Goal: Information Seeking & Learning: Learn about a topic

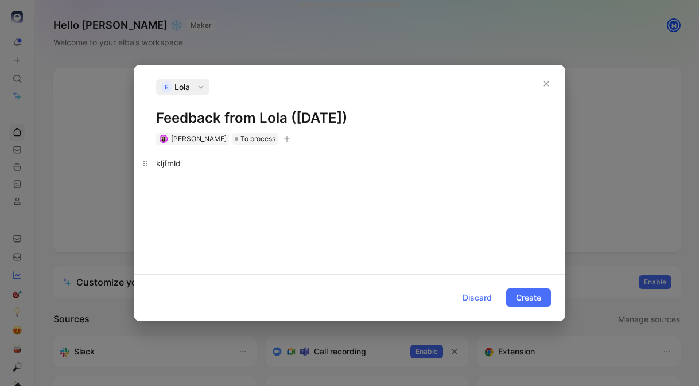
click at [177, 164] on div "kljfmld" at bounding box center [349, 163] width 387 height 12
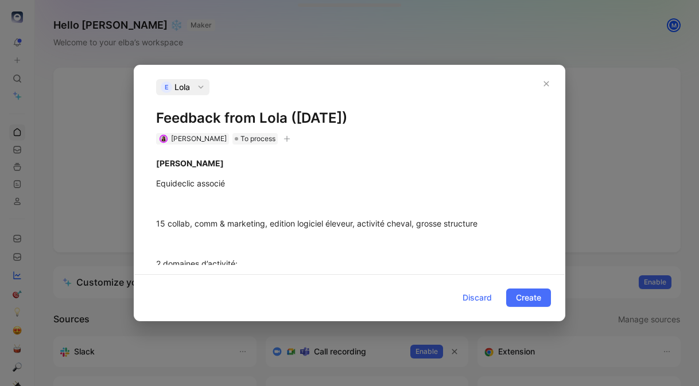
click at [254, 121] on h1 "Feedback from Lola ([DATE])" at bounding box center [349, 118] width 387 height 18
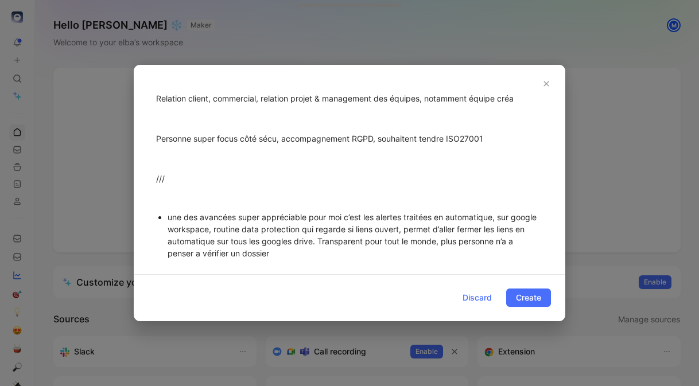
scroll to position [279, 0]
click at [447, 137] on div "Personne super focus côté sécu, accompagnement RGPD, souhaitent tendre ISO27001" at bounding box center [349, 137] width 387 height 12
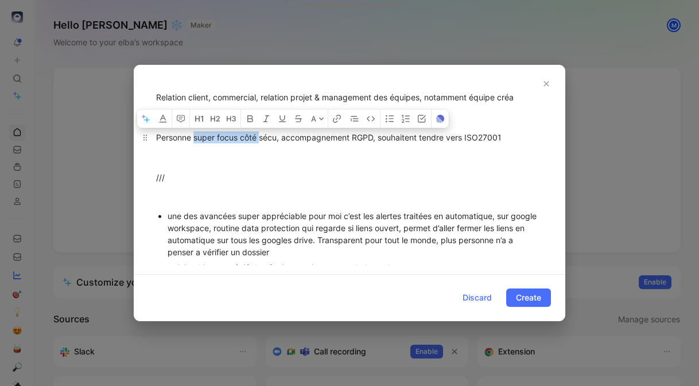
drag, startPoint x: 194, startPoint y: 137, endPoint x: 261, endPoint y: 135, distance: 67.2
click at [261, 135] on div "Personne super focus côté sécu, accompagnement RGPD, souhaitent tendre vers ISO…" at bounding box center [349, 137] width 387 height 12
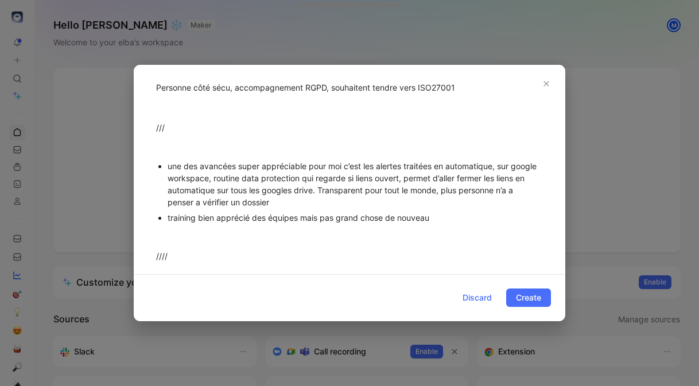
scroll to position [335, 0]
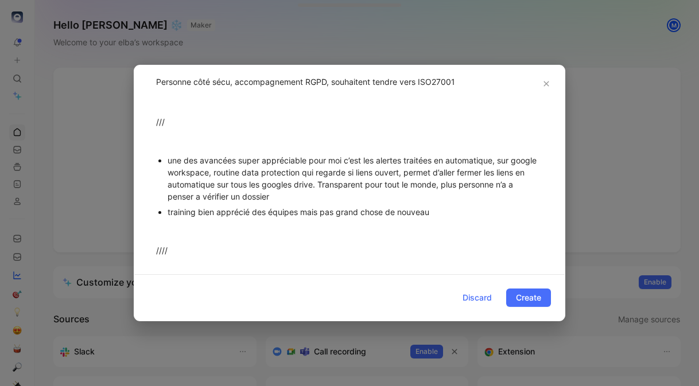
click at [212, 174] on div "une des avancées super appréciable pour moi c’est les alertes traitées en autom…" at bounding box center [355, 178] width 375 height 48
click at [387, 173] on div "une des avancées super appréciable pour moi c’est les alertes traitées en autom…" at bounding box center [355, 178] width 375 height 48
click at [244, 190] on div "une des avancées super appréciable pour moi c’est les alertes traitées en autom…" at bounding box center [355, 178] width 375 height 48
click at [293, 195] on div "une des avancées super appréciable pour moi c’est les alertes traitées en autom…" at bounding box center [355, 178] width 375 height 48
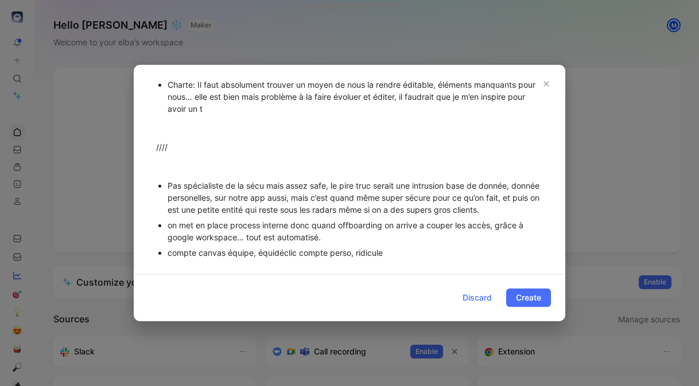
scroll to position [545, 0]
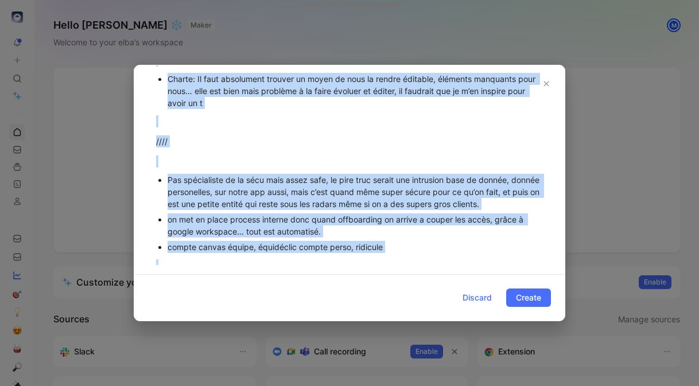
copy div "Lorem Ipsum Dolorsitam consect 68 adipis, elit & seddoeius, tempori utlabore et…"
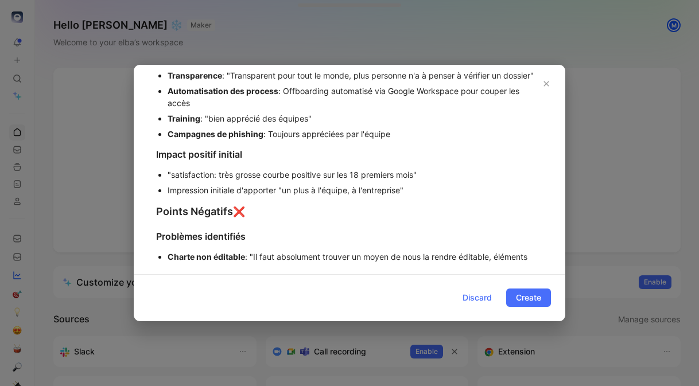
scroll to position [0, 0]
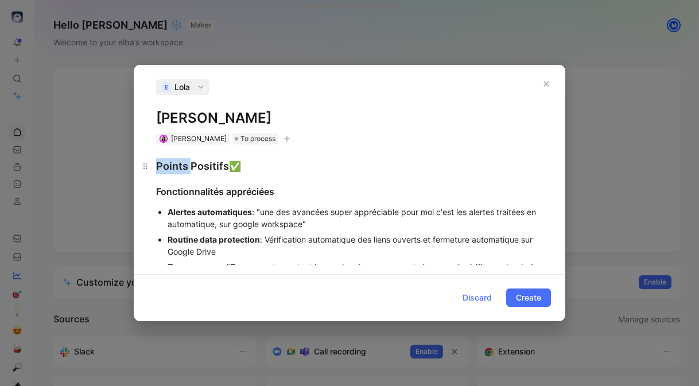
drag, startPoint x: 191, startPoint y: 166, endPoint x: 138, endPoint y: 166, distance: 52.8
click at [138, 166] on h2 "Points Positifs ✅" at bounding box center [349, 166] width 430 height 25
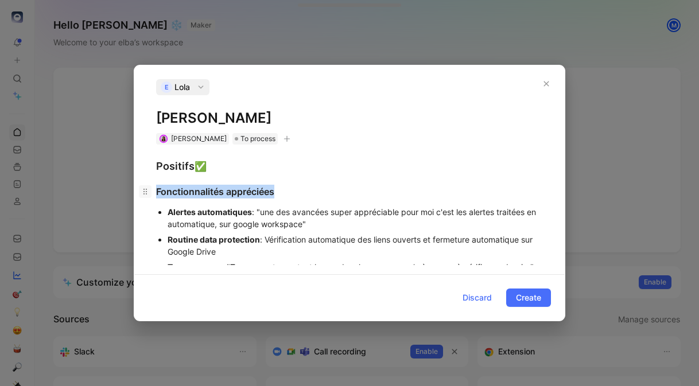
drag, startPoint x: 291, startPoint y: 194, endPoint x: 148, endPoint y: 188, distance: 143.0
click at [148, 188] on h3 "Fonctionnalités appréciées" at bounding box center [349, 191] width 430 height 23
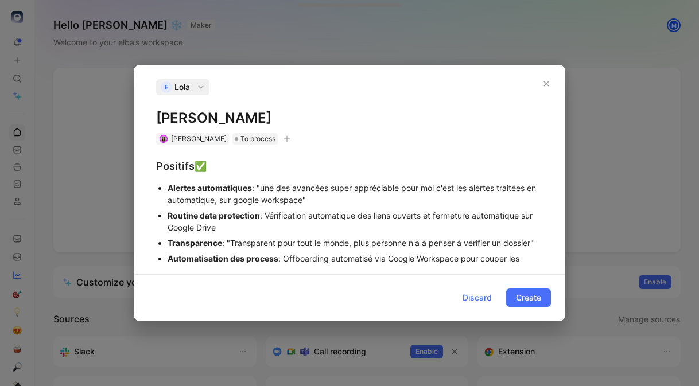
drag, startPoint x: 237, startPoint y: 229, endPoint x: 162, endPoint y: 215, distance: 75.9
click at [168, 215] on li "Routine data protection : Vérification automatique des liens ouverts et fermetu…" at bounding box center [355, 222] width 375 height 28
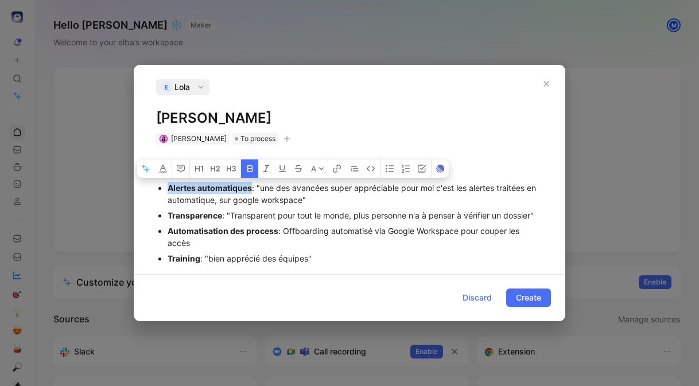
drag, startPoint x: 250, startPoint y: 188, endPoint x: 168, endPoint y: 186, distance: 82.1
click at [168, 186] on strong "Alertes automatiques" at bounding box center [210, 188] width 84 height 10
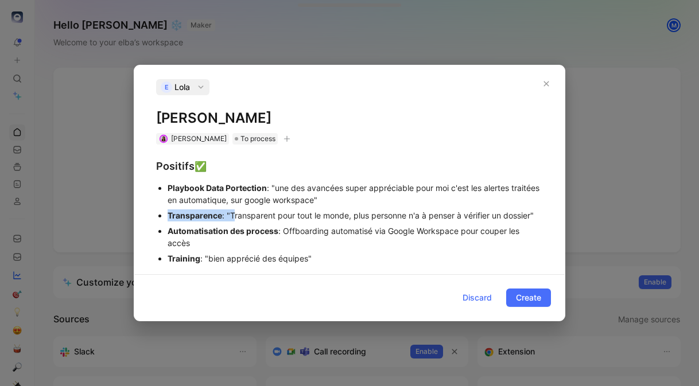
drag, startPoint x: 230, startPoint y: 213, endPoint x: 166, endPoint y: 213, distance: 63.7
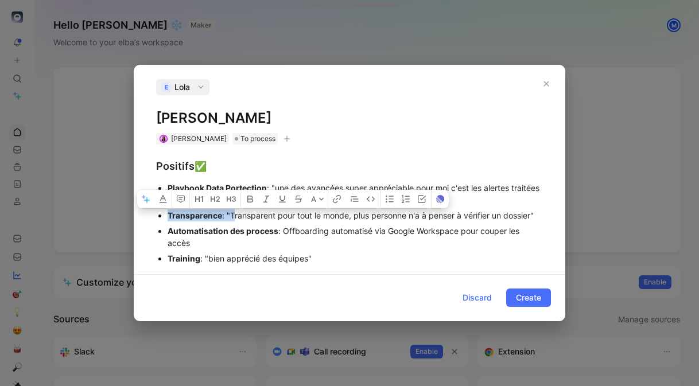
click at [166, 213] on ul "Playbook Data Portection : "une des avancées super appréciable pour moi c'est l…" at bounding box center [349, 231] width 430 height 102
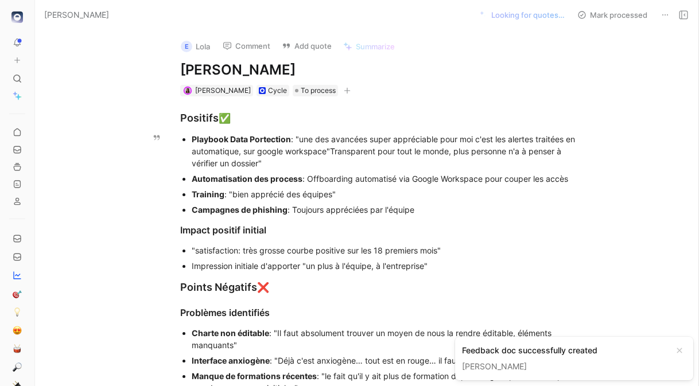
click at [423, 145] on div "Playbook Data Portection : "une des avancées super appréciable pour moi c'est l…" at bounding box center [385, 151] width 386 height 36
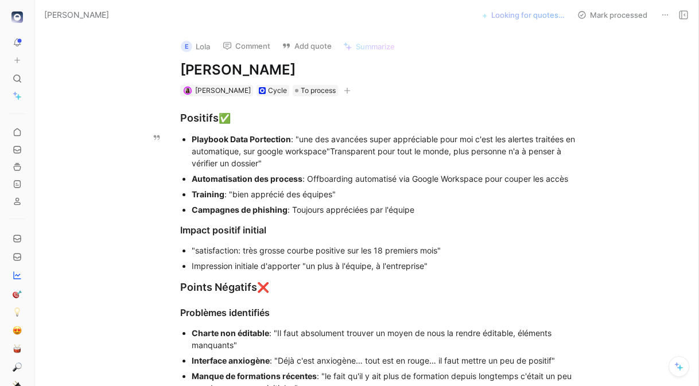
click at [298, 138] on div "Playbook Data Portection : "une des avancées super appréciable pour moi c'est l…" at bounding box center [385, 151] width 386 height 36
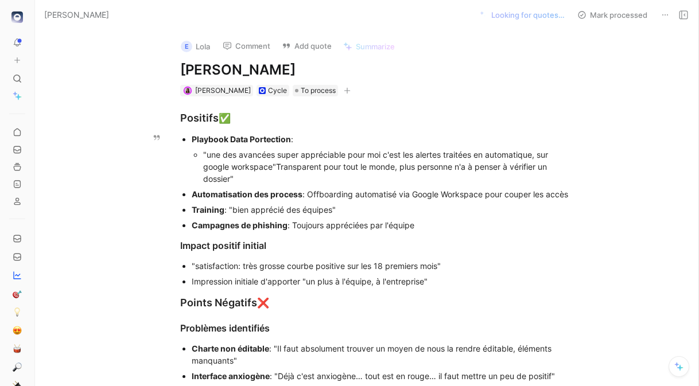
click at [274, 165] on div ""une des avancées super appréciable pour moi c'est les alertes traitées en auto…" at bounding box center [390, 167] width 374 height 36
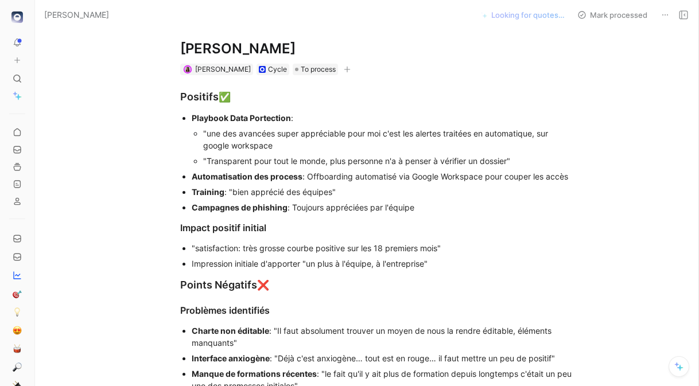
scroll to position [22, 0]
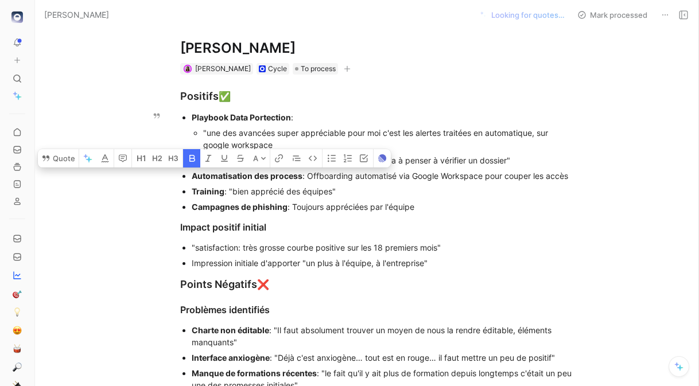
drag, startPoint x: 579, startPoint y: 180, endPoint x: 209, endPoint y: 180, distance: 369.6
click at [209, 180] on ul "Playbook Data Portection : "une des avancées super appréciable pour moi c'est l…" at bounding box center [378, 162] width 441 height 105
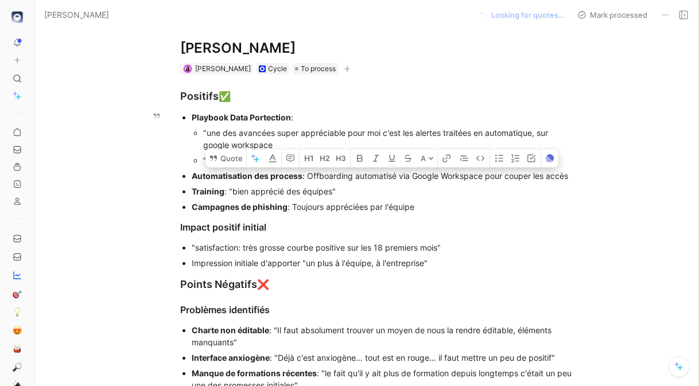
drag, startPoint x: 588, startPoint y: 179, endPoint x: 573, endPoint y: 178, distance: 15.5
click at [573, 178] on ul "Playbook Data Portection : "une des avancées super appréciable pour moi c'est l…" at bounding box center [378, 162] width 441 height 105
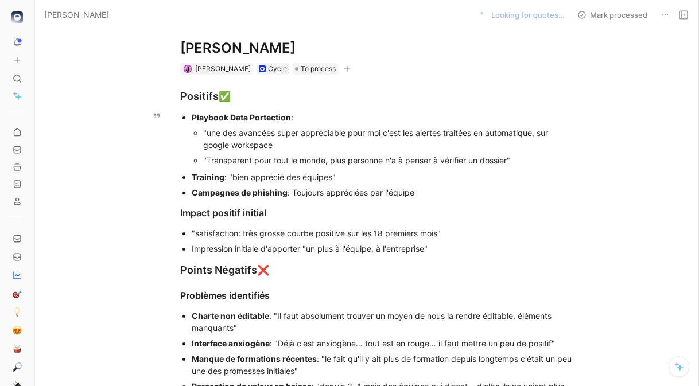
click at [265, 117] on strong "Playbook Data Portection" at bounding box center [241, 117] width 99 height 10
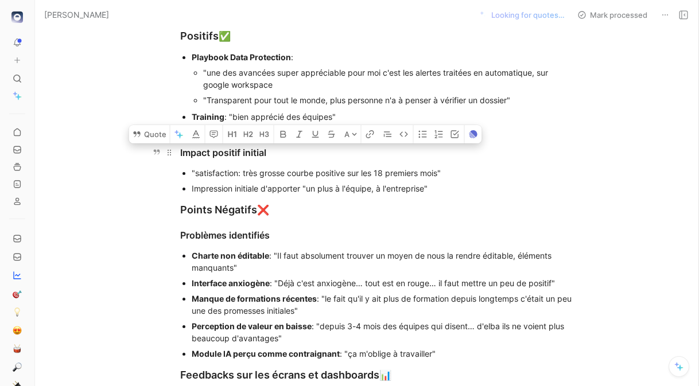
drag, startPoint x: 431, startPoint y: 187, endPoint x: 180, endPoint y: 154, distance: 253.5
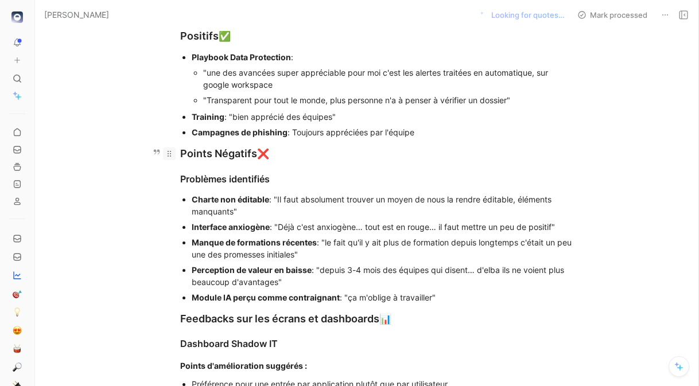
drag, startPoint x: 215, startPoint y: 153, endPoint x: 164, endPoint y: 153, distance: 51.1
click at [164, 153] on h2 "Points Négatifs ❌" at bounding box center [378, 153] width 441 height 25
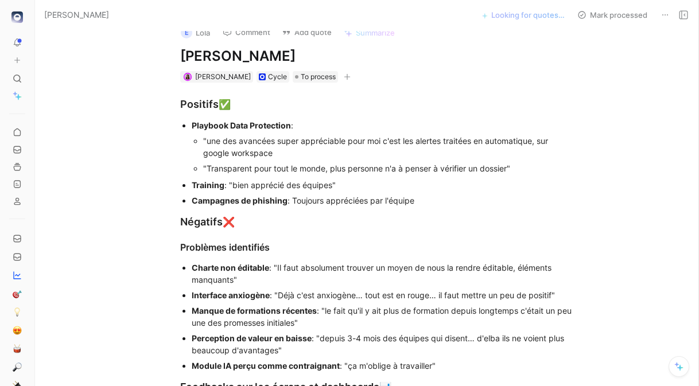
scroll to position [3, 0]
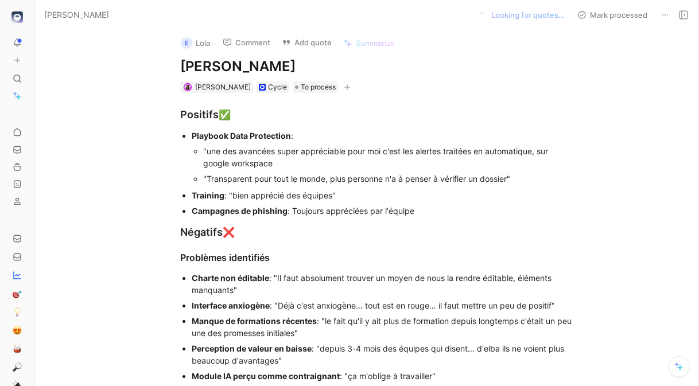
click at [217, 114] on div "Positifs ✅" at bounding box center [378, 115] width 397 height 16
click at [221, 234] on div "Négatifs ❌" at bounding box center [378, 232] width 397 height 16
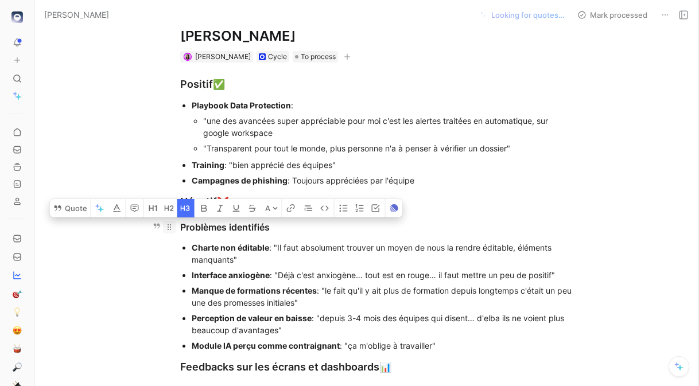
drag, startPoint x: 281, startPoint y: 232, endPoint x: 170, endPoint y: 231, distance: 110.2
click at [170, 231] on h3 "Problèmes identifiés" at bounding box center [378, 227] width 441 height 23
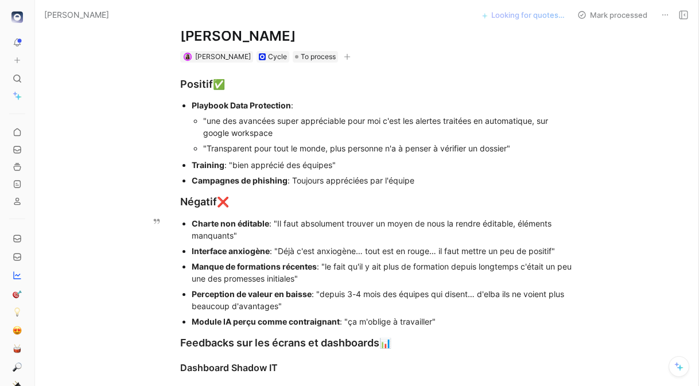
click at [242, 236] on div "Charte non éditable : "Il faut absolument trouver un moyen de nous la rendre éd…" at bounding box center [385, 229] width 386 height 24
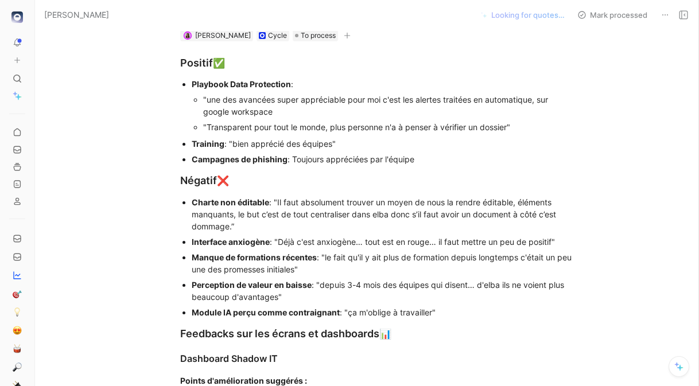
scroll to position [66, 0]
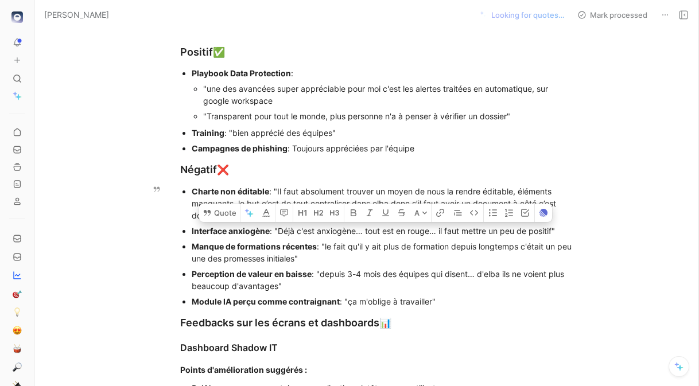
drag, startPoint x: 561, startPoint y: 231, endPoint x: 181, endPoint y: 230, distance: 379.9
click at [181, 230] on ul "Charte non éditable : "Il faut absolument trouver un moyen de nous la rendre éd…" at bounding box center [378, 247] width 441 height 126
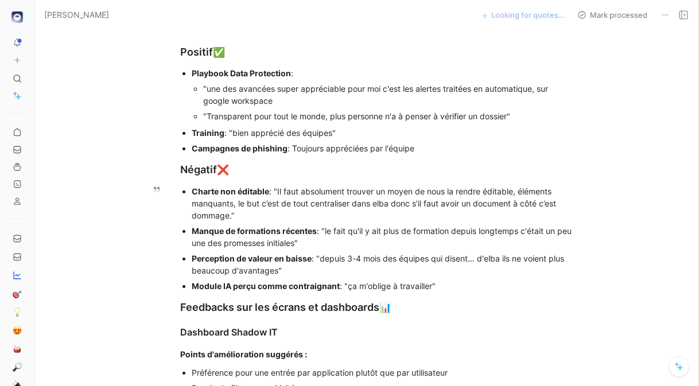
click at [416, 228] on div "Manque de formations récentes : "le fait qu'il y ait plus de formation depuis l…" at bounding box center [385, 237] width 386 height 24
click at [490, 233] on div "Manque de formations récentes : "le fait qu'il y ait plus de nouvelles formatio…" at bounding box center [385, 237] width 386 height 24
click at [568, 232] on div "Manque de formations récentes : "le fait qu'il y ait plus de nouvelles formatio…" at bounding box center [385, 237] width 386 height 24
drag, startPoint x: 387, startPoint y: 245, endPoint x: 388, endPoint y: 263, distance: 17.8
click at [387, 245] on div "Manque de formations récentes : "le fait qu'il y ait plus de nouvelles formatio…" at bounding box center [385, 237] width 386 height 24
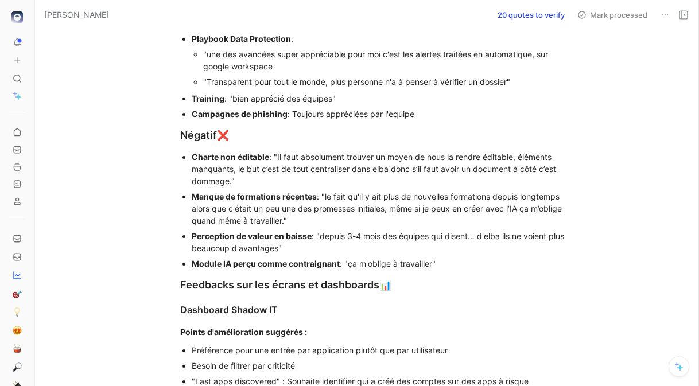
scroll to position [101, 0]
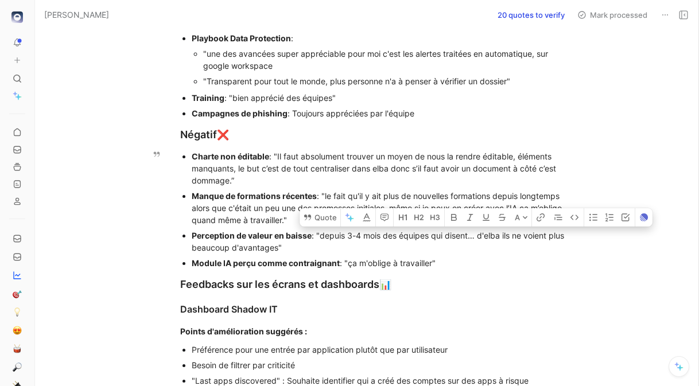
drag, startPoint x: 471, startPoint y: 236, endPoint x: 481, endPoint y: 237, distance: 10.3
click at [481, 237] on div "Perception de valeur en baisse : "depuis 3-4 mois des équipes qui disent… d'elb…" at bounding box center [385, 242] width 386 height 24
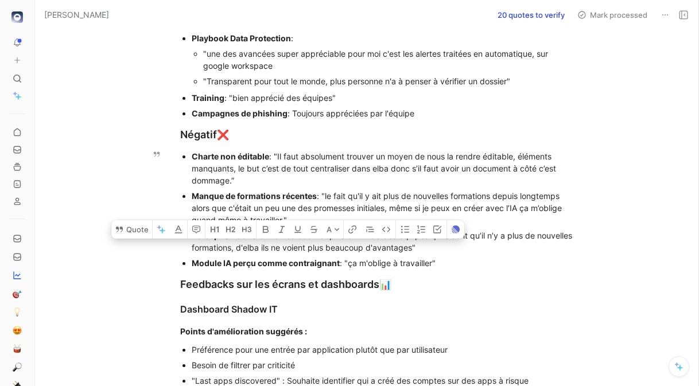
drag, startPoint x: 301, startPoint y: 247, endPoint x: 274, endPoint y: 248, distance: 26.4
click at [274, 248] on div "Perception de valeur en baisse : "depuis 3-4 mois des équipes qui disent qu’il …" at bounding box center [385, 242] width 386 height 24
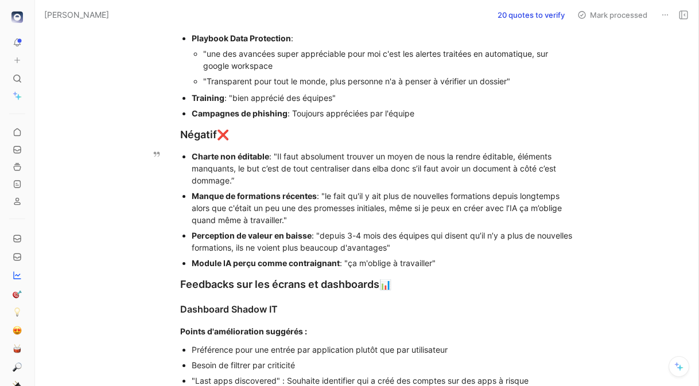
click at [423, 250] on div "Perception de valeur en baisse : "depuis 3-4 mois des équipes qui disent qu’il …" at bounding box center [385, 242] width 386 height 24
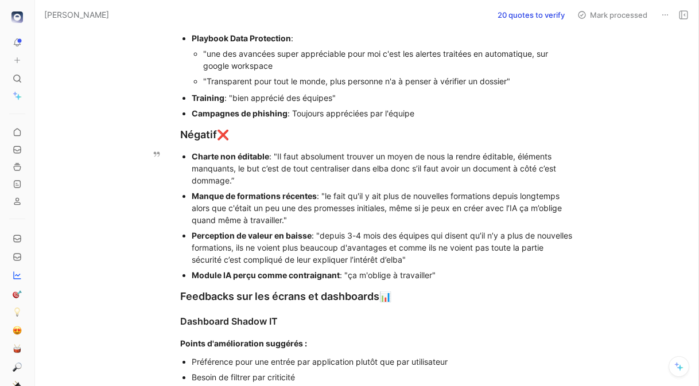
drag, startPoint x: 447, startPoint y: 274, endPoint x: 181, endPoint y: 273, distance: 266.3
click at [181, 273] on ul "Charte non éditable : "Il faut absolument trouver un moyen de nous la rendre éd…" at bounding box center [378, 216] width 441 height 134
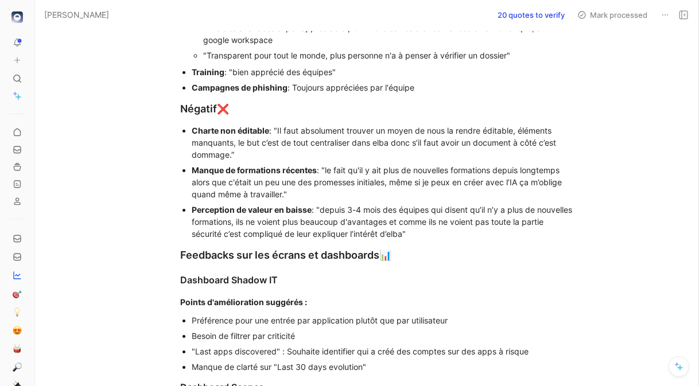
scroll to position [127, 0]
click at [180, 252] on div "Feedbacks sur les écrans et dashboards 📊" at bounding box center [378, 255] width 397 height 16
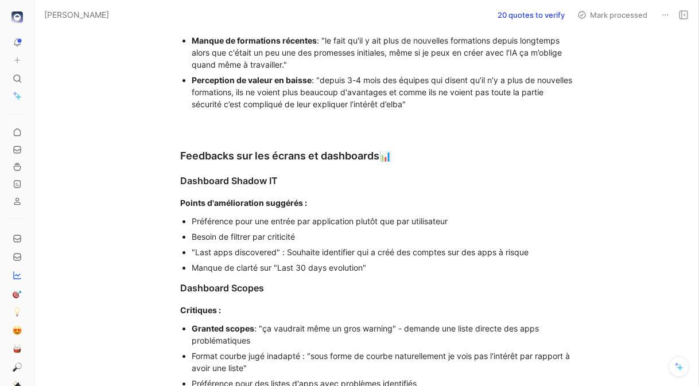
scroll to position [263, 0]
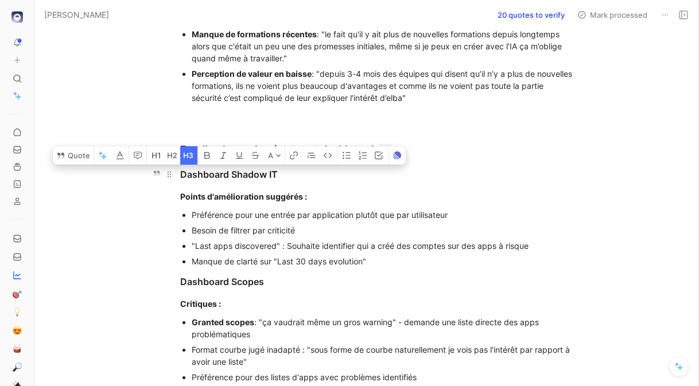
drag, startPoint x: 282, startPoint y: 176, endPoint x: 178, endPoint y: 169, distance: 104.7
click at [178, 169] on h3 "Dashboard Shadow IT" at bounding box center [378, 174] width 441 height 23
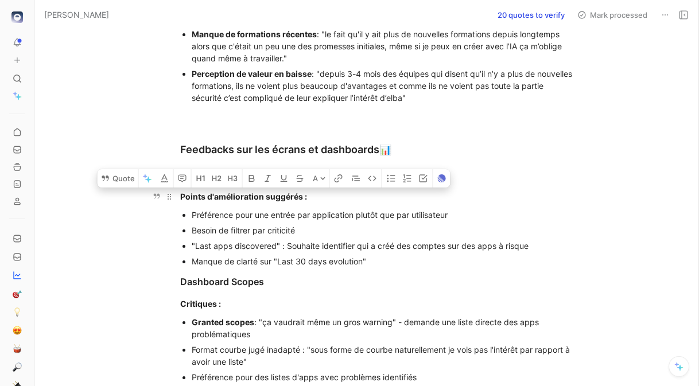
drag, startPoint x: 348, startPoint y: 239, endPoint x: 178, endPoint y: 196, distance: 175.4
click at [178, 196] on div "Positif ✅ Playbook Data Protection : "une des avancées super appréciable pour m…" at bounding box center [378, 364] width 639 height 1060
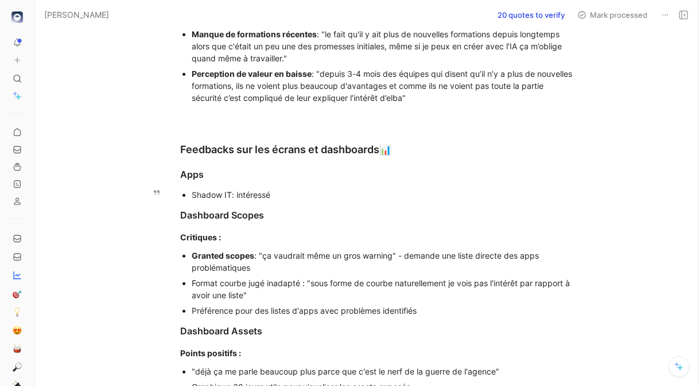
click at [258, 196] on div "Shadow IT: intéressé" at bounding box center [385, 195] width 386 height 12
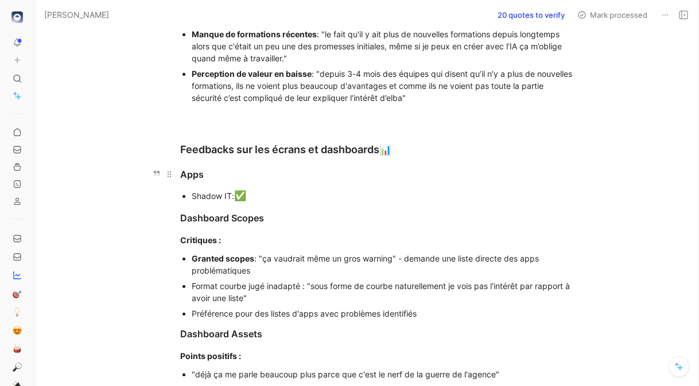
click at [213, 176] on div "Apps" at bounding box center [378, 175] width 397 height 14
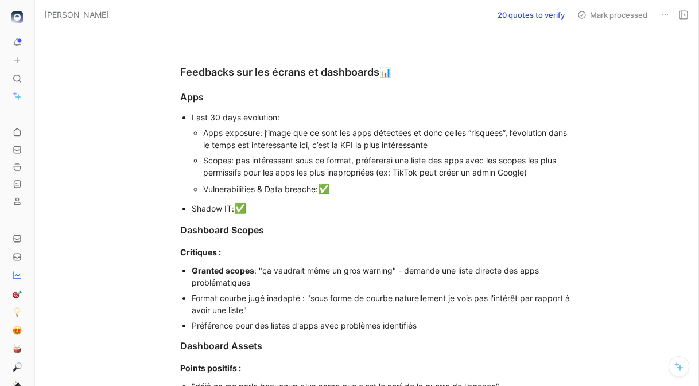
scroll to position [343, 0]
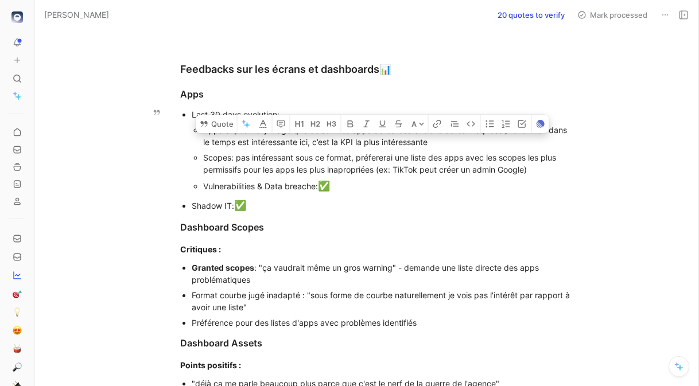
drag, startPoint x: 441, startPoint y: 146, endPoint x: 315, endPoint y: 143, distance: 126.3
click at [315, 143] on div "Apps exposure: j’image que ce sont les apps détectées et donc celles “risquées”…" at bounding box center [390, 136] width 374 height 24
click at [444, 208] on div "Shadow IT: ✅" at bounding box center [385, 206] width 386 height 15
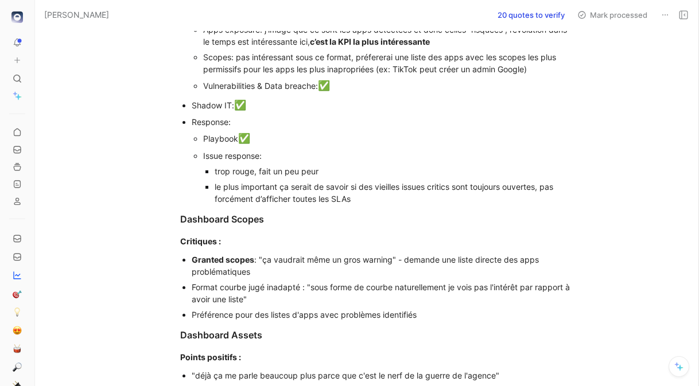
scroll to position [454, 0]
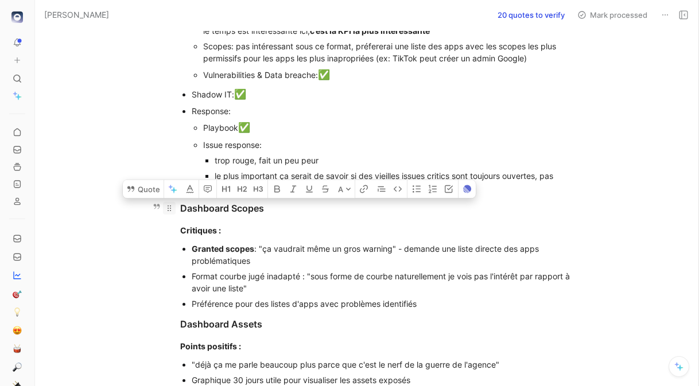
drag, startPoint x: 444, startPoint y: 301, endPoint x: 175, endPoint y: 207, distance: 284.4
click at [175, 207] on div "Positif ✅ Playbook Data Protection : "une des avancées super appréciable pour m…" at bounding box center [378, 231] width 639 height 1178
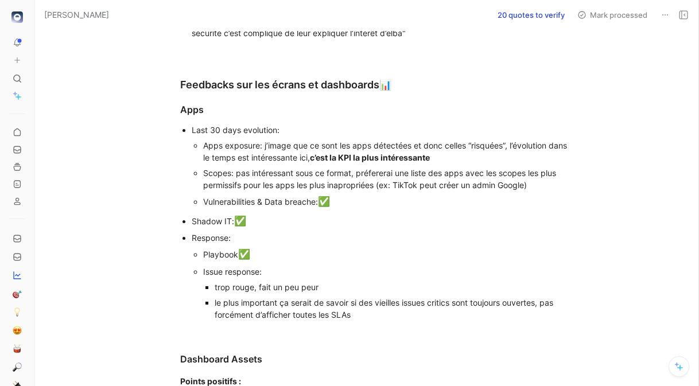
scroll to position [327, 0]
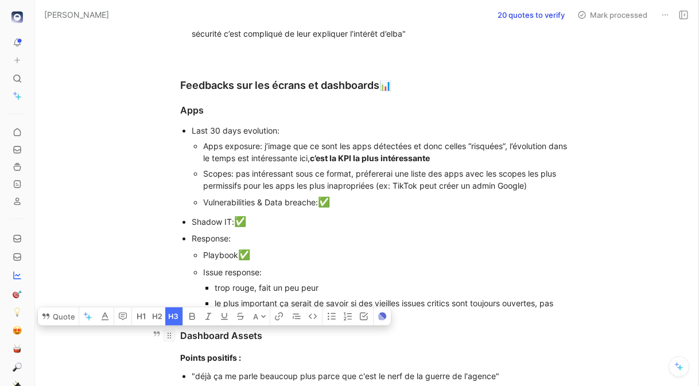
drag, startPoint x: 232, startPoint y: 333, endPoint x: 173, endPoint y: 333, distance: 59.1
click at [173, 333] on h3 "Dashboard Assets" at bounding box center [378, 335] width 441 height 23
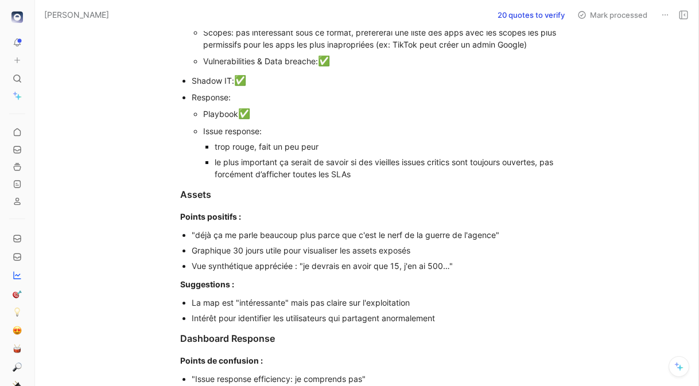
scroll to position [471, 0]
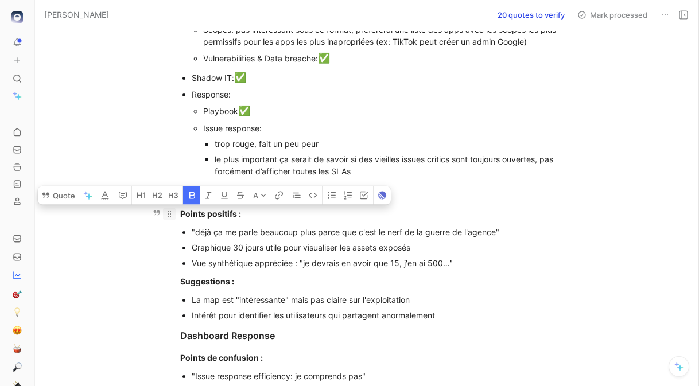
drag, startPoint x: 254, startPoint y: 213, endPoint x: 168, endPoint y: 217, distance: 85.6
click at [168, 216] on p "Points positifs :" at bounding box center [378, 213] width 441 height 19
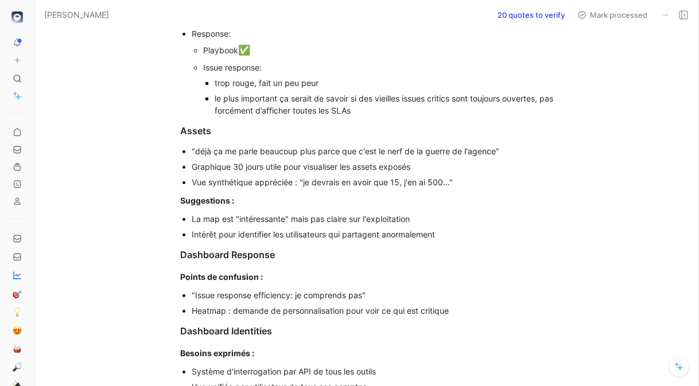
scroll to position [537, 0]
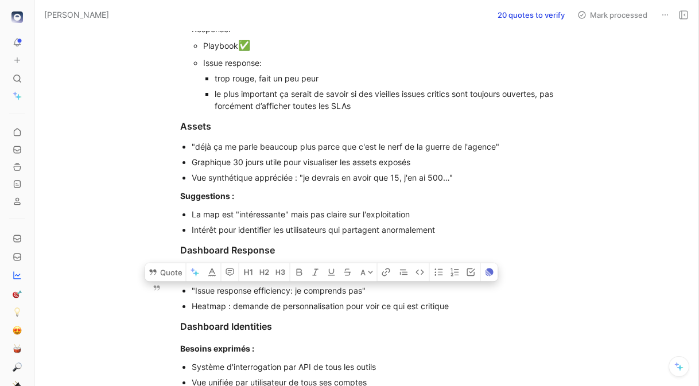
drag, startPoint x: 467, startPoint y: 305, endPoint x: 167, endPoint y: 285, distance: 300.2
click at [167, 285] on ul ""Issue response efficiency: je comprends pas" Heatmap : demande de personnalisa…" at bounding box center [378, 298] width 441 height 31
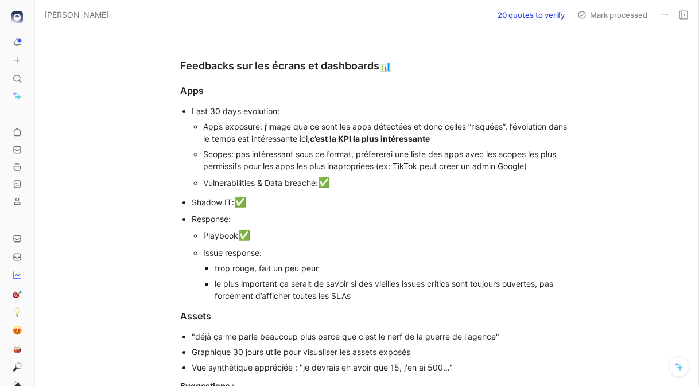
scroll to position [334, 0]
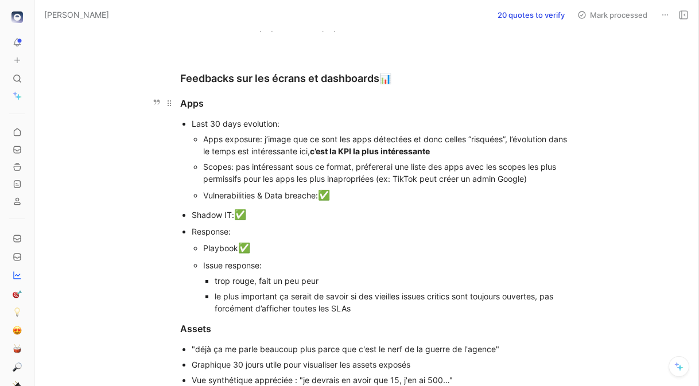
click at [214, 105] on div "Apps" at bounding box center [378, 103] width 397 height 14
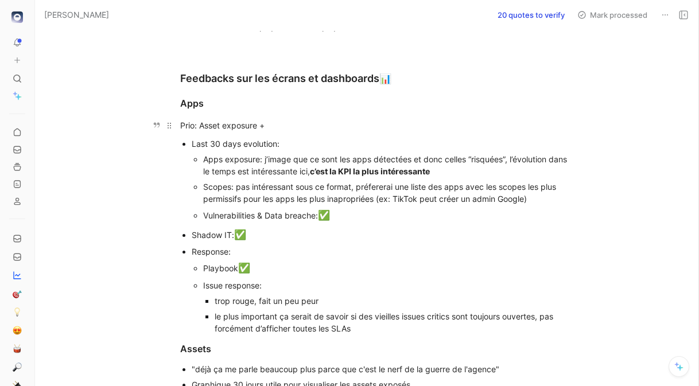
click at [212, 121] on div "Prio: Asset exposure +" at bounding box center [378, 125] width 397 height 12
click at [280, 129] on div "Prio: Apps exposure +" at bounding box center [378, 125] width 397 height 12
drag, startPoint x: 318, startPoint y: 126, endPoint x: 177, endPoint y: 123, distance: 141.2
click at [177, 123] on p "Prio: Apps exposure + Shadow IT" at bounding box center [378, 125] width 441 height 19
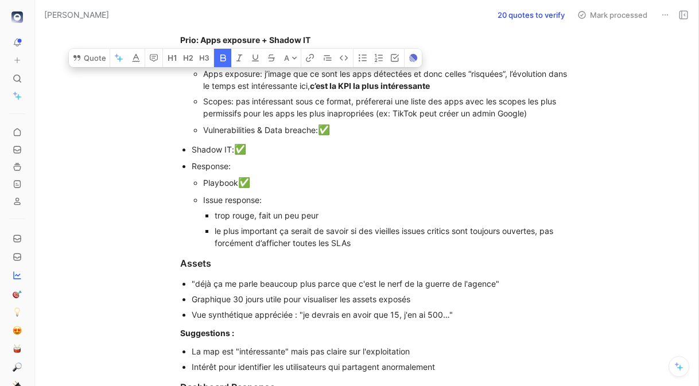
scroll to position [421, 0]
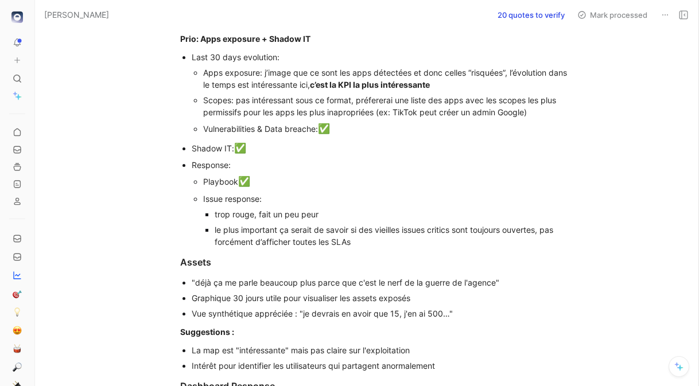
click at [217, 259] on div "Assets" at bounding box center [378, 262] width 397 height 14
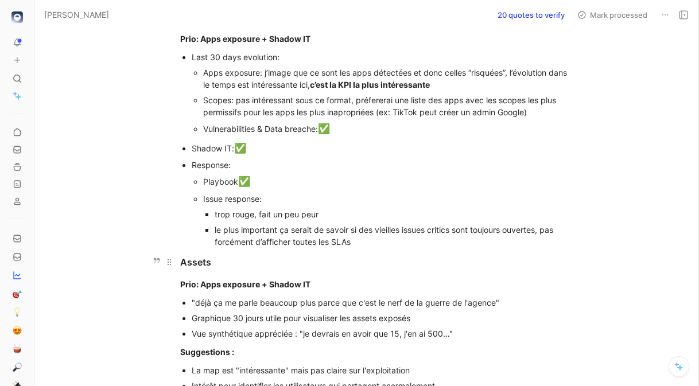
scroll to position [440, 0]
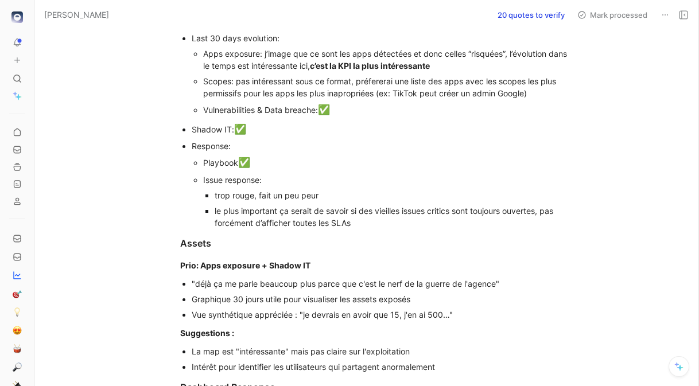
click at [210, 264] on strong "Prio: Apps exposure + Shadow IT" at bounding box center [245, 266] width 130 height 10
click at [292, 261] on strong "Prio: Assets exposure + Shadow IT" at bounding box center [248, 266] width 137 height 10
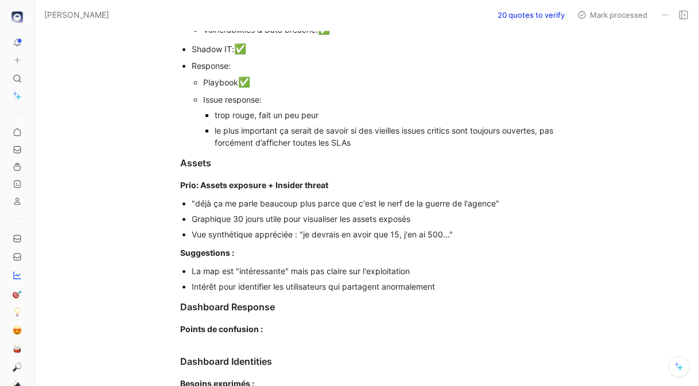
scroll to position [529, 0]
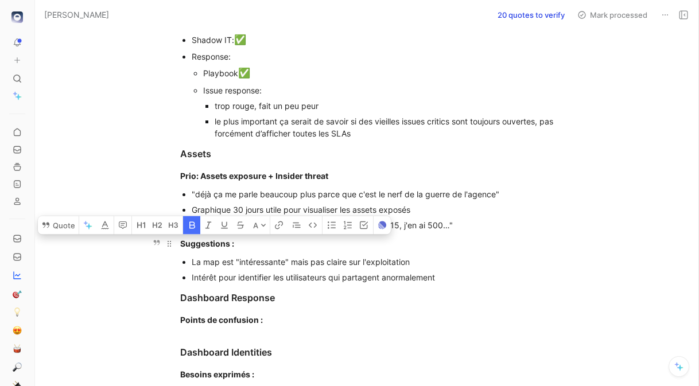
drag, startPoint x: 247, startPoint y: 246, endPoint x: 179, endPoint y: 242, distance: 67.8
click at [179, 242] on p "Suggestions :" at bounding box center [378, 243] width 441 height 19
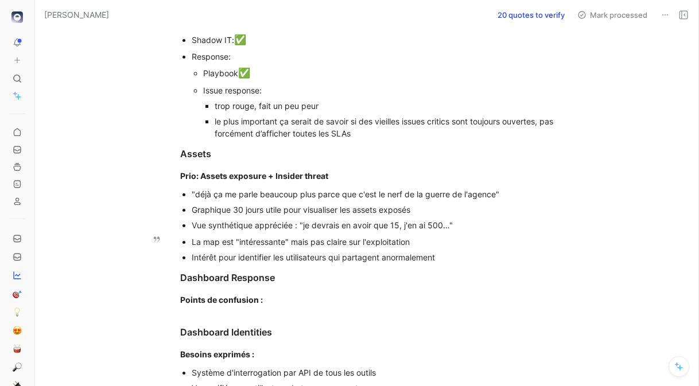
click at [456, 254] on div "Intérêt pour identifier les utilisateurs qui partagent anormalement" at bounding box center [385, 257] width 386 height 12
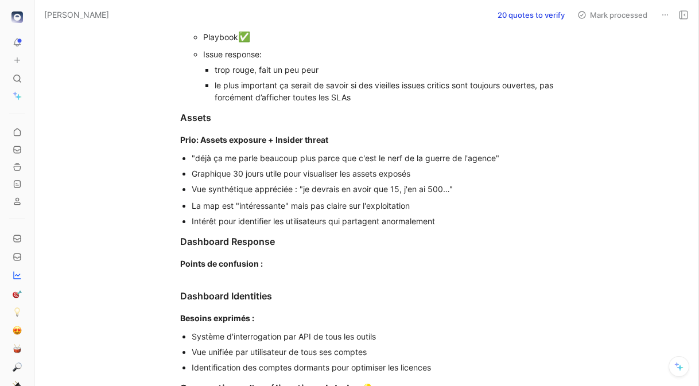
scroll to position [571, 0]
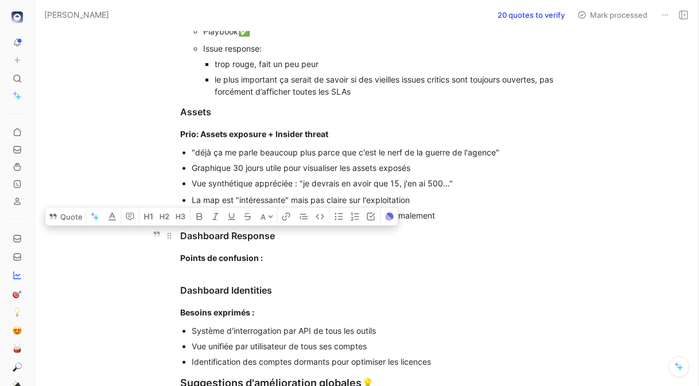
drag, startPoint x: 279, startPoint y: 253, endPoint x: 176, endPoint y: 232, distance: 105.9
click at [176, 232] on div "Positif ✅ Playbook Data Protection : "une des avancées super appréciable pour m…" at bounding box center [378, 45] width 639 height 1040
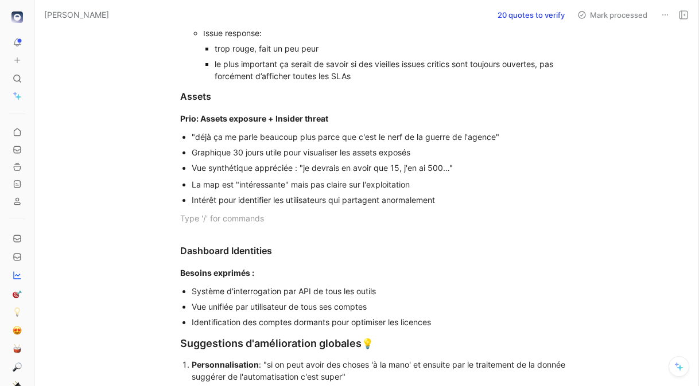
scroll to position [588, 0]
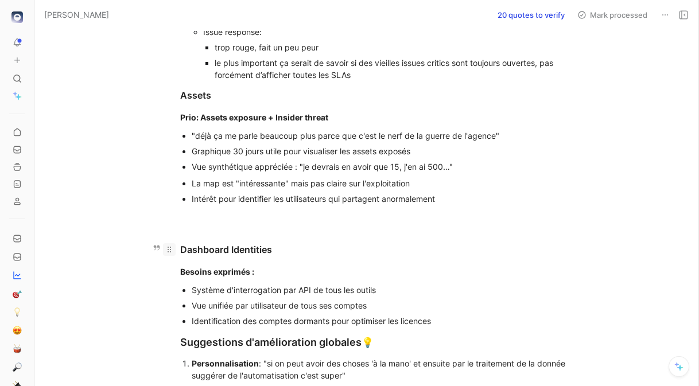
drag, startPoint x: 231, startPoint y: 246, endPoint x: 169, endPoint y: 243, distance: 61.5
click at [169, 243] on h3 "Dashboard Identities" at bounding box center [378, 244] width 441 height 33
click at [193, 216] on div at bounding box center [378, 217] width 397 height 12
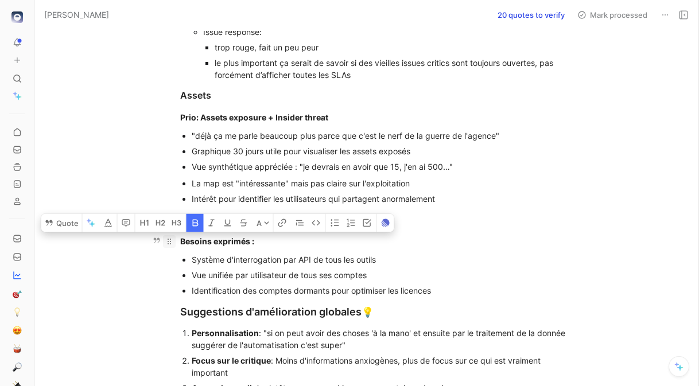
drag, startPoint x: 257, startPoint y: 239, endPoint x: 175, endPoint y: 239, distance: 82.1
click at [175, 239] on p "Besoins exprimés :" at bounding box center [378, 241] width 441 height 19
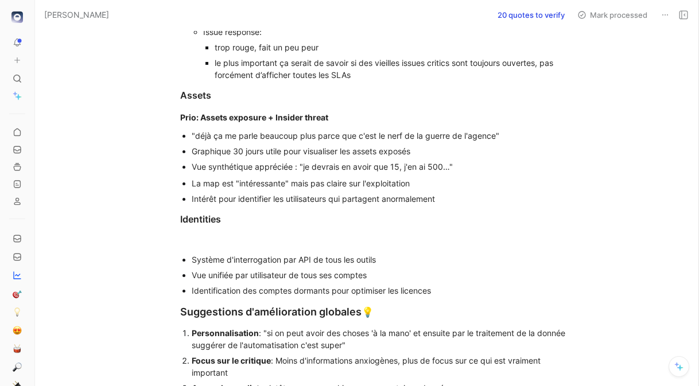
drag, startPoint x: 192, startPoint y: 257, endPoint x: 177, endPoint y: 250, distance: 15.7
click at [177, 250] on div "Positif ✅ Playbook Data Protection : "une des avancées super appréciable pour m…" at bounding box center [378, 2] width 639 height 986
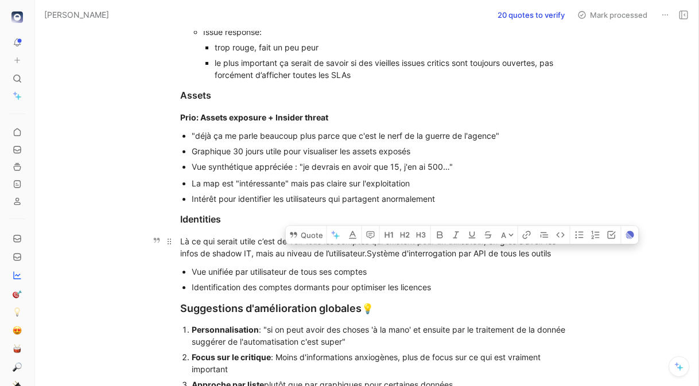
drag, startPoint x: 561, startPoint y: 250, endPoint x: 369, endPoint y: 255, distance: 192.3
click at [369, 255] on div "Là ce qui serait utile c’est de voir tous les comptes qui existent pour un util…" at bounding box center [378, 247] width 397 height 24
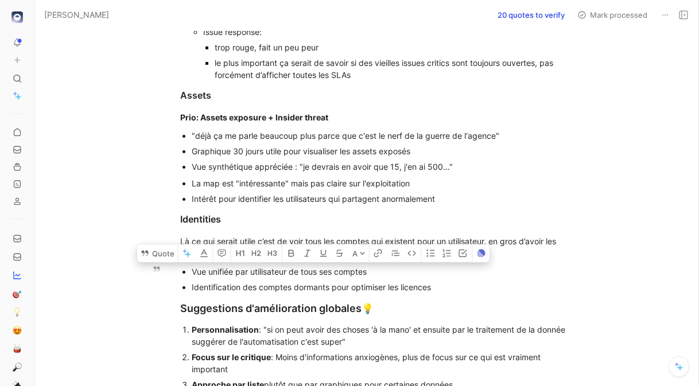
drag, startPoint x: 445, startPoint y: 286, endPoint x: 177, endPoint y: 268, distance: 268.0
click at [177, 268] on ul "Vue unifiée par utilisateur de tous ses comptes Identification des comptes dorm…" at bounding box center [378, 279] width 441 height 31
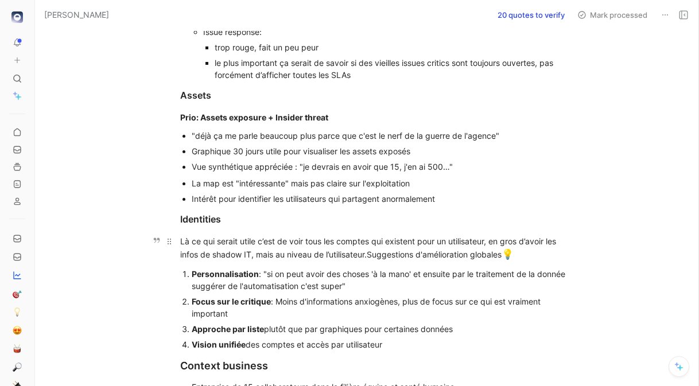
click at [179, 238] on p "Là ce qui serait utile c’est de voir tous les comptes qui existent pour un util…" at bounding box center [378, 249] width 441 height 34
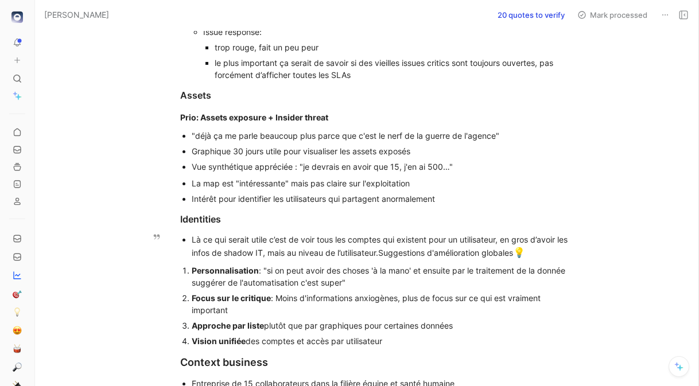
click at [538, 252] on div "Là ce qui serait utile c’est de voir tous les comptes qui existent pour un util…" at bounding box center [385, 247] width 386 height 27
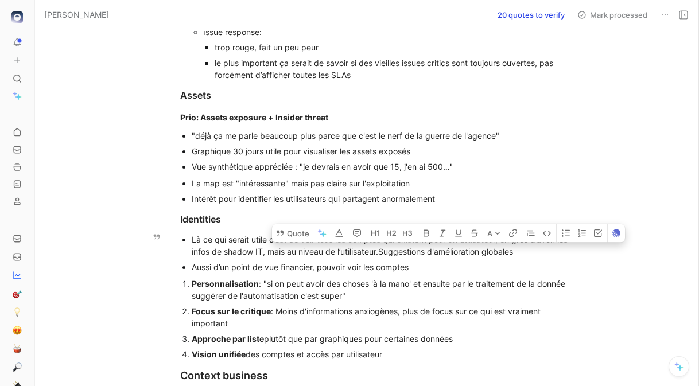
drag, startPoint x: 517, startPoint y: 248, endPoint x: 382, endPoint y: 252, distance: 135.5
click at [382, 252] on div "Là ce qui serait utile c’est de voir tous les comptes qui existent pour un util…" at bounding box center [385, 246] width 386 height 24
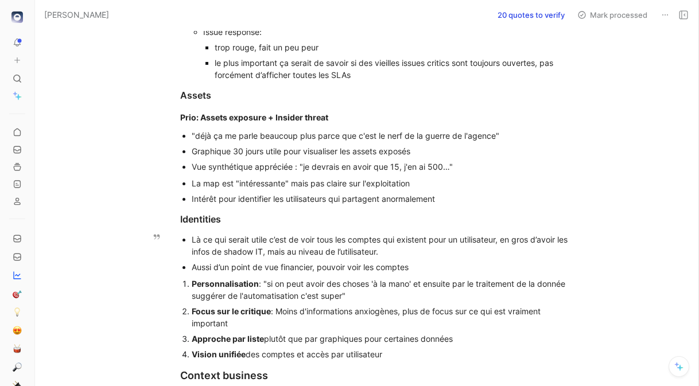
click at [418, 268] on div "Aussi d’un point de vue financier, pouvoir voir les comptes" at bounding box center [385, 267] width 386 height 12
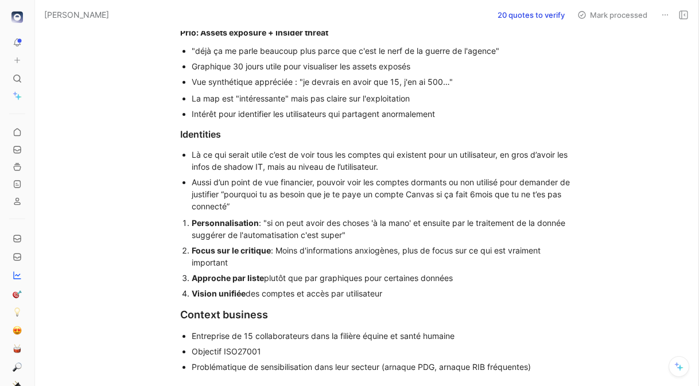
scroll to position [677, 0]
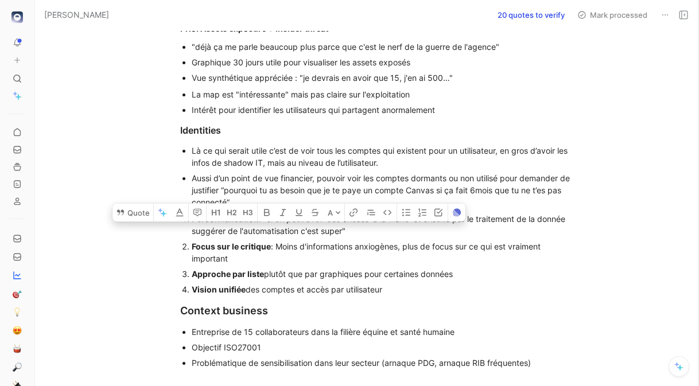
drag, startPoint x: 405, startPoint y: 283, endPoint x: 185, endPoint y: 226, distance: 226.7
click at [185, 226] on ol "Personnalisation : "si on peut avoir des choses 'à la mano' et ensuite par le t…" at bounding box center [378, 254] width 441 height 86
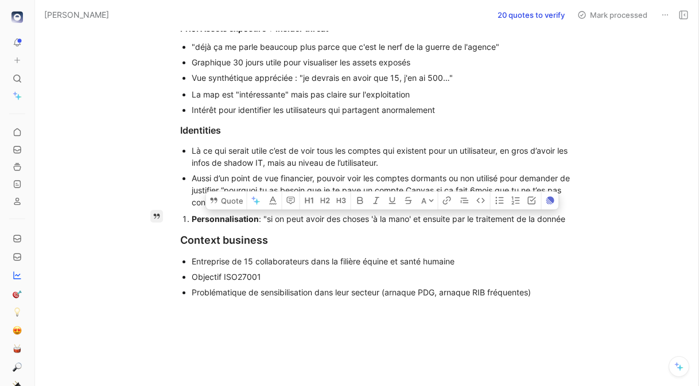
drag, startPoint x: 576, startPoint y: 215, endPoint x: 154, endPoint y: 218, distance: 421.8
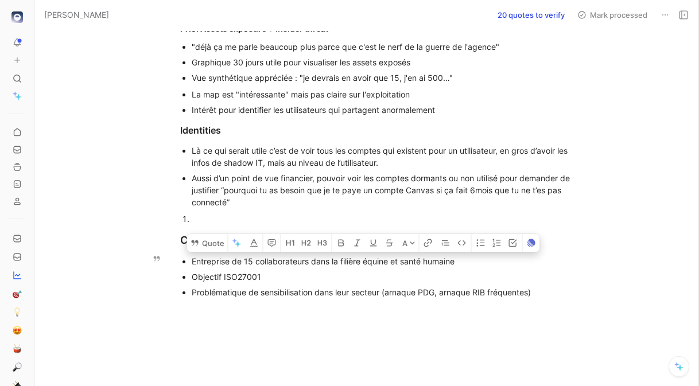
drag, startPoint x: 572, startPoint y: 295, endPoint x: 173, endPoint y: 259, distance: 399.9
click at [173, 259] on ul "Entreprise de 15 collaborateurs dans la filière équine et santé humaine Objecti…" at bounding box center [378, 277] width 441 height 46
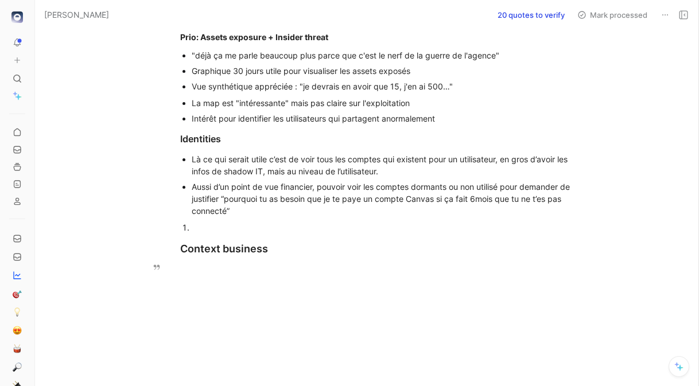
scroll to position [667, 0]
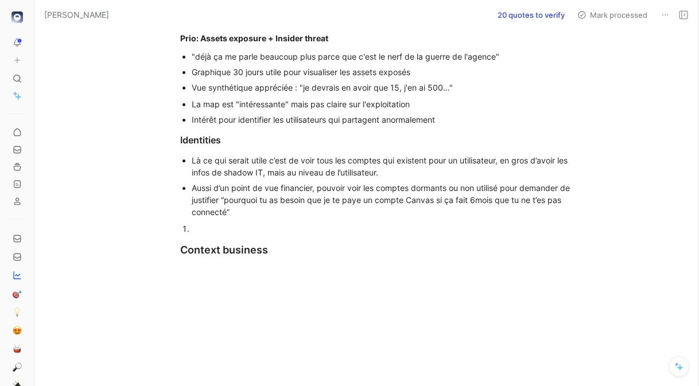
drag, startPoint x: 252, startPoint y: 285, endPoint x: 162, endPoint y: 220, distance: 111.5
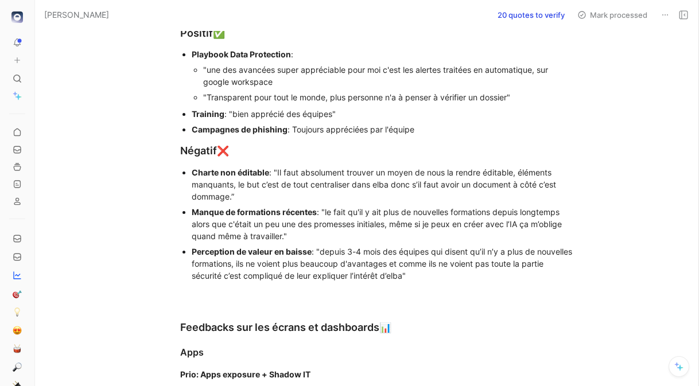
scroll to position [102, 0]
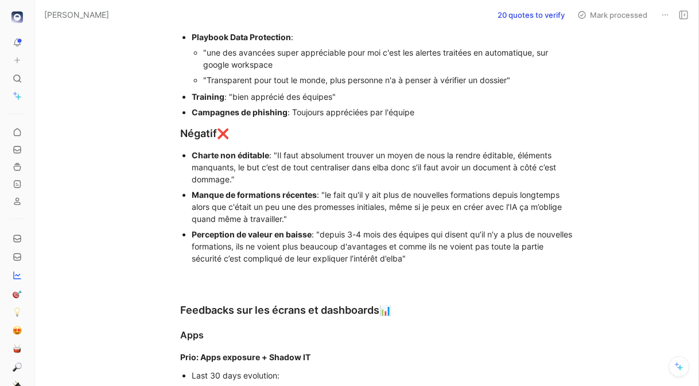
click at [210, 275] on div at bounding box center [378, 277] width 397 height 12
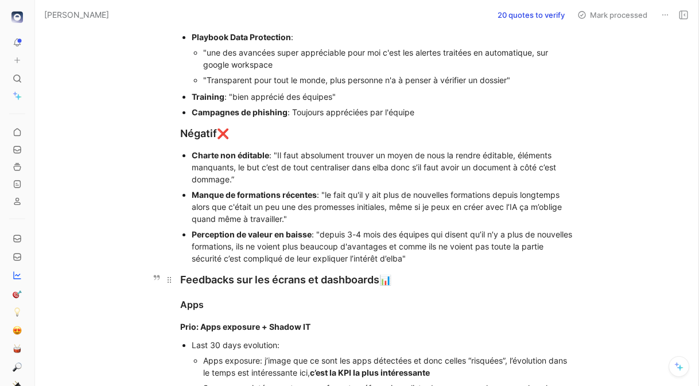
click at [180, 276] on h2 "Feedbacks sur les écrans et dashboards 📊" at bounding box center [378, 279] width 441 height 25
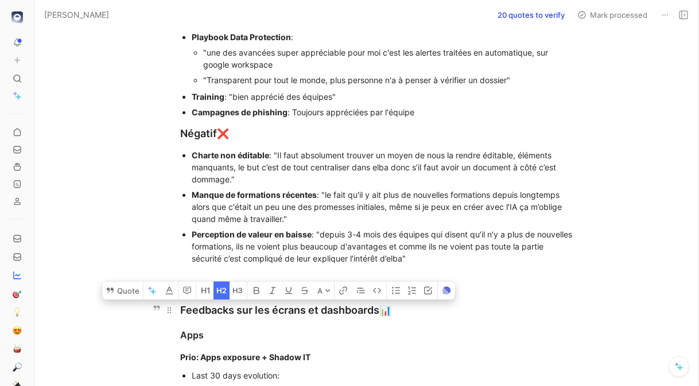
drag, startPoint x: 238, startPoint y: 309, endPoint x: 320, endPoint y: 309, distance: 81.5
click at [320, 309] on div "Feedbacks sur les écrans et dashboards 📊" at bounding box center [378, 310] width 397 height 16
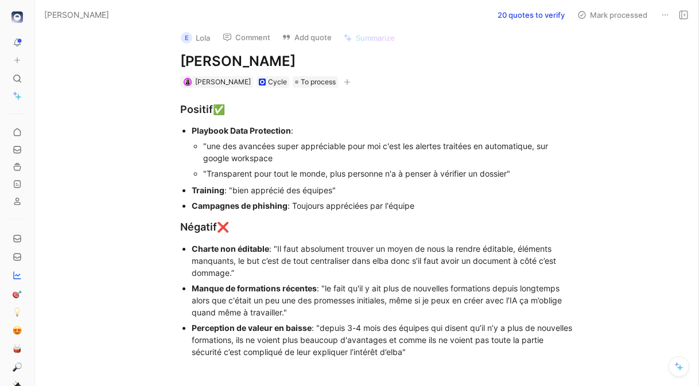
scroll to position [0, 0]
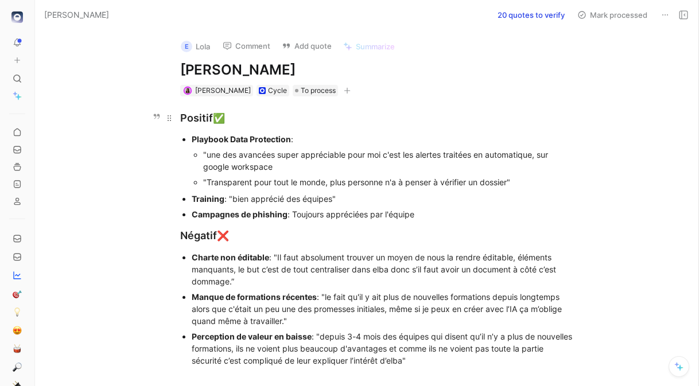
click at [180, 115] on div "Positif ✅" at bounding box center [378, 118] width 397 height 16
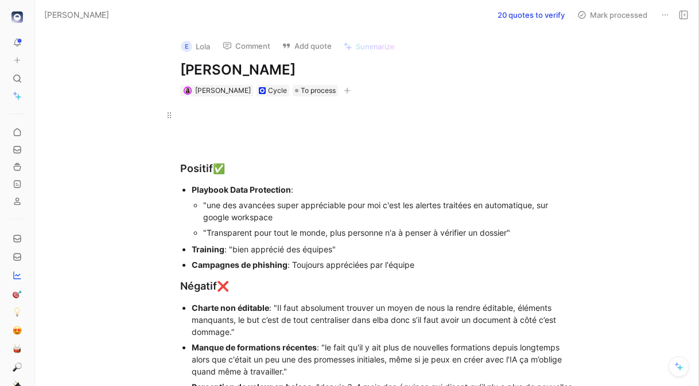
click at [195, 116] on div at bounding box center [378, 115] width 397 height 12
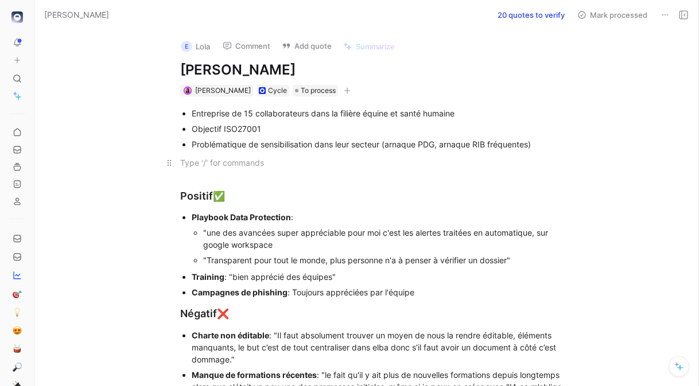
click at [192, 161] on div at bounding box center [378, 163] width 397 height 12
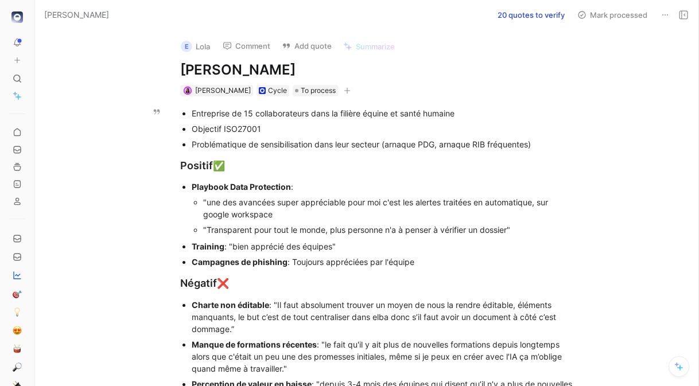
click at [277, 128] on div "Objectif ISO27001" at bounding box center [385, 129] width 386 height 12
click at [537, 146] on div "Problématique de sensibilisation dans leur secteur (arnaque PDG, arnaque RIB fr…" at bounding box center [385, 144] width 386 height 12
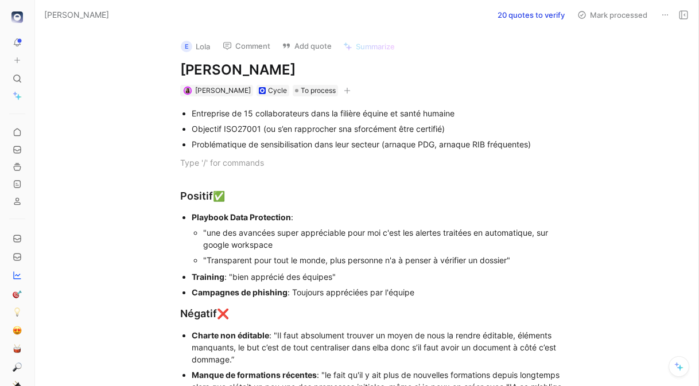
click at [123, 71] on div "e Lola Comment Add quote Summarize [PERSON_NAME] [PERSON_NAME] Cycle To process…" at bounding box center [366, 208] width 663 height 356
